Goal: Check status

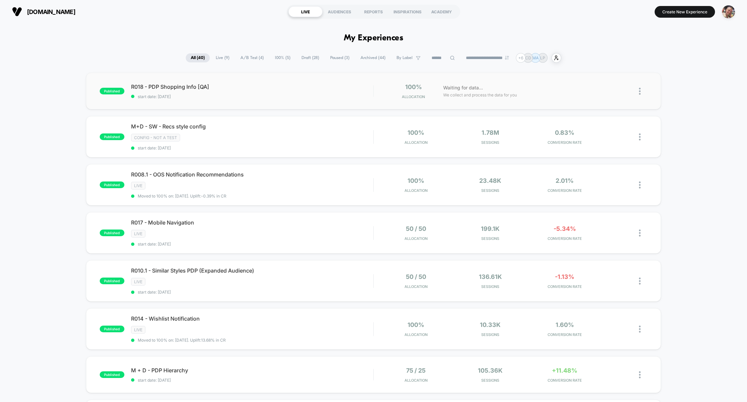
click at [306, 101] on div "published R018 - PDP Shopping Info [QA] start date: [DATE] 100% Allocation Wait…" at bounding box center [373, 91] width 575 height 37
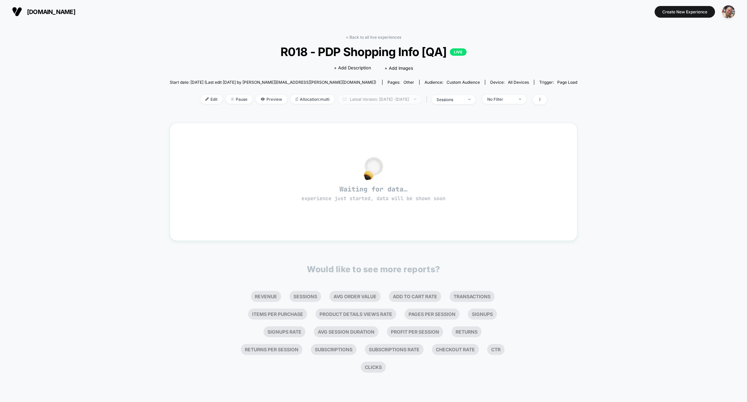
click at [421, 101] on span "Latest Version: [DATE] - [DATE]" at bounding box center [379, 99] width 83 height 9
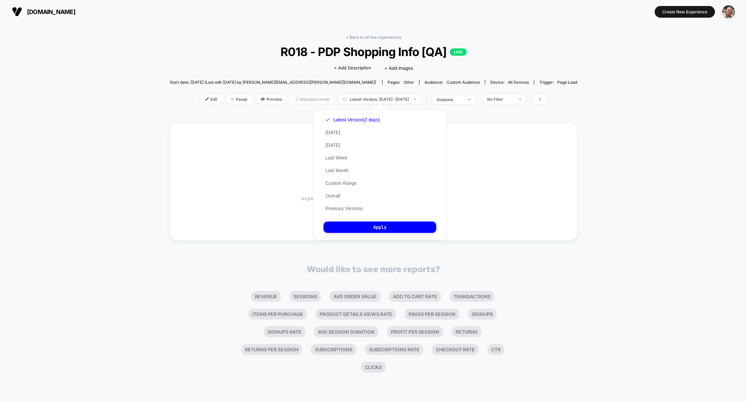
click at [305, 101] on span "Allocation: multi" at bounding box center [312, 99] width 44 height 9
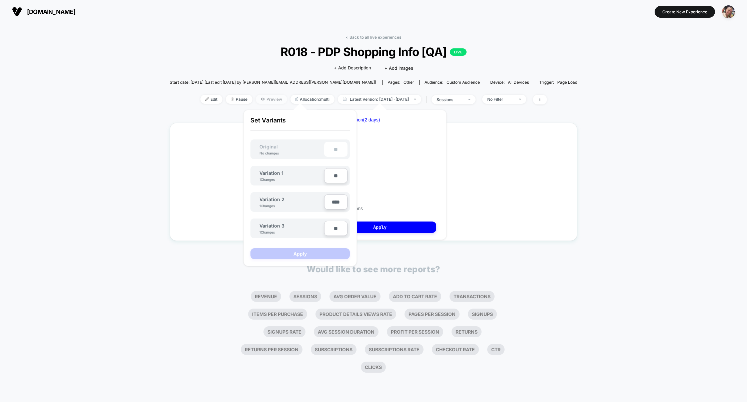
click at [263, 98] on span "Preview" at bounding box center [271, 99] width 31 height 9
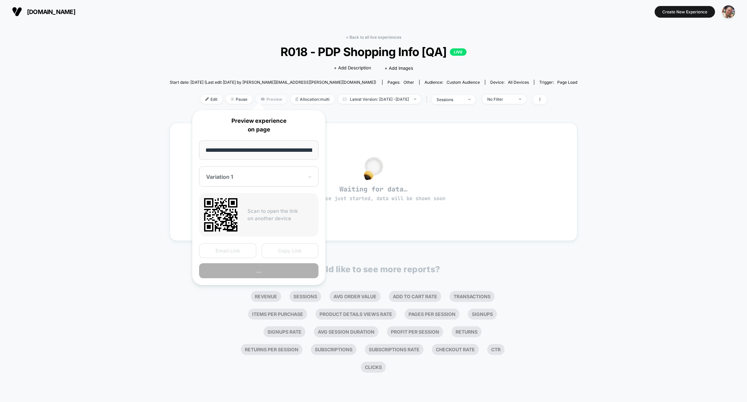
scroll to position [0, 85]
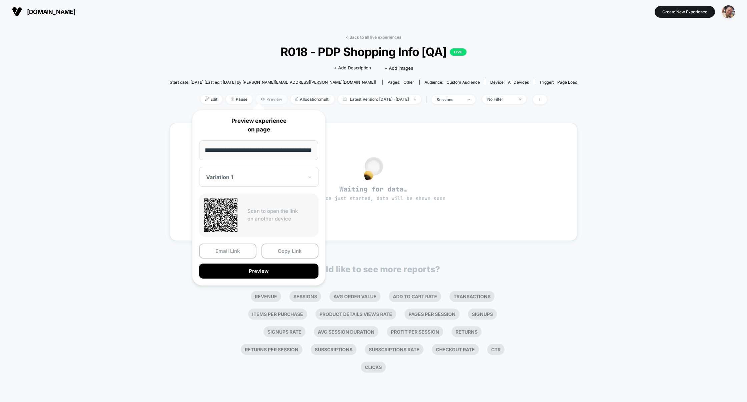
click at [258, 97] on span "Preview" at bounding box center [271, 99] width 31 height 9
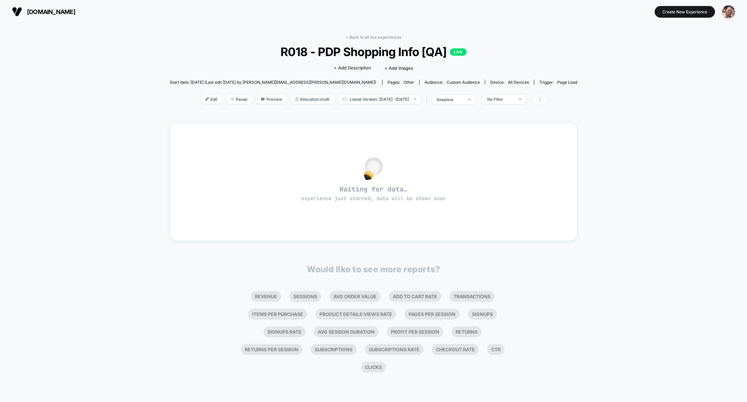
click at [547, 98] on span at bounding box center [540, 100] width 14 height 10
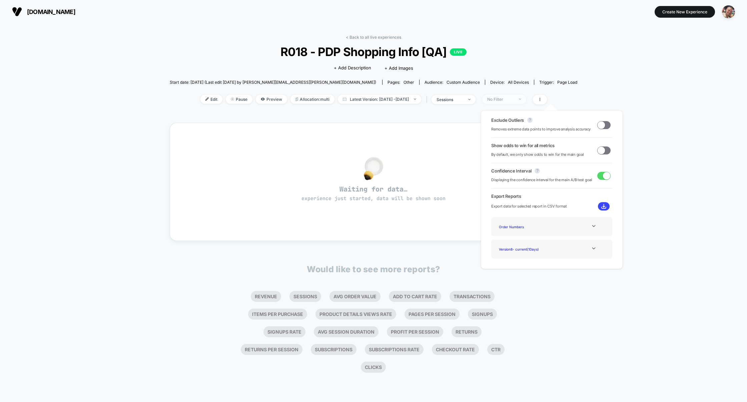
click at [505, 97] on div "No Filter" at bounding box center [500, 99] width 27 height 5
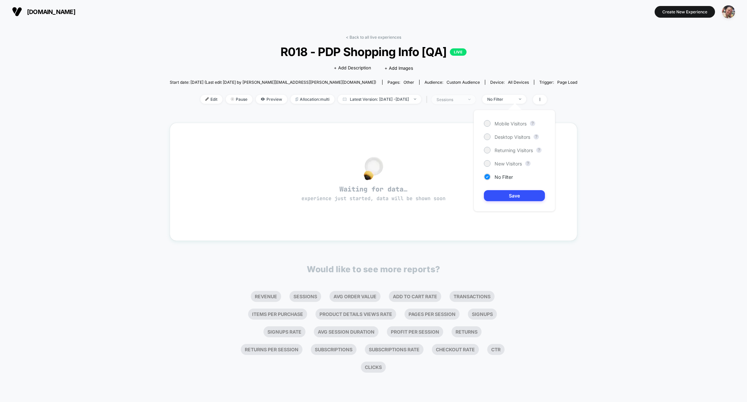
click at [463, 100] on div "sessions" at bounding box center [449, 99] width 27 height 5
